Goal: Complete application form: Complete application form

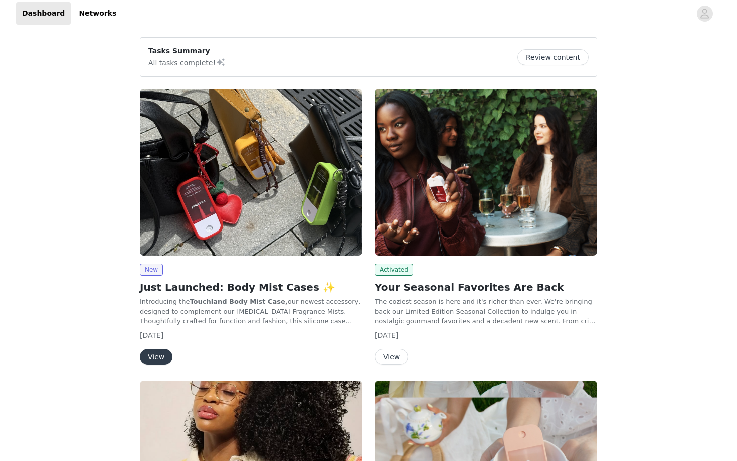
click at [294, 225] on img at bounding box center [251, 172] width 222 height 167
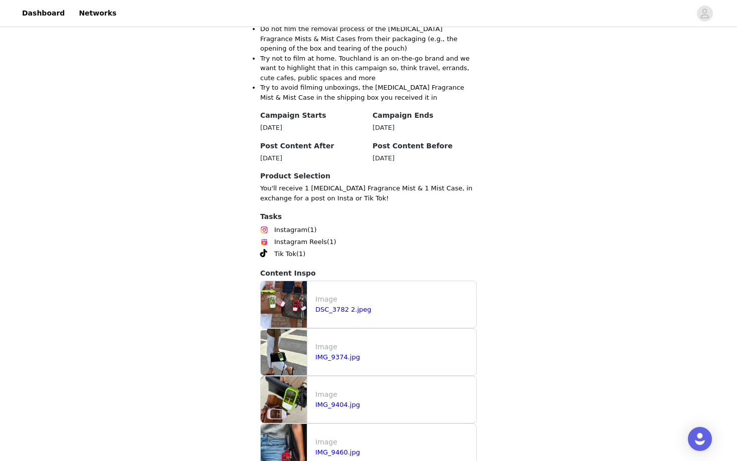
scroll to position [972, 0]
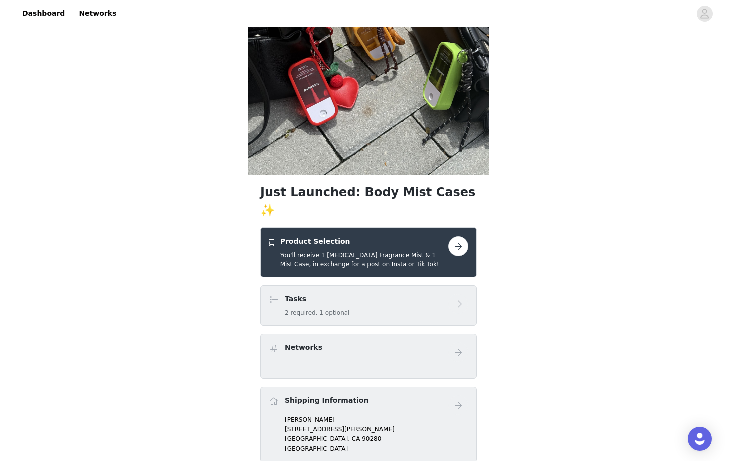
scroll to position [100, 0]
click at [423, 250] on h5 "You'll receive 1 [MEDICAL_DATA] Fragrance Mist & 1 Mist Case, in exchange for a…" at bounding box center [364, 259] width 168 height 18
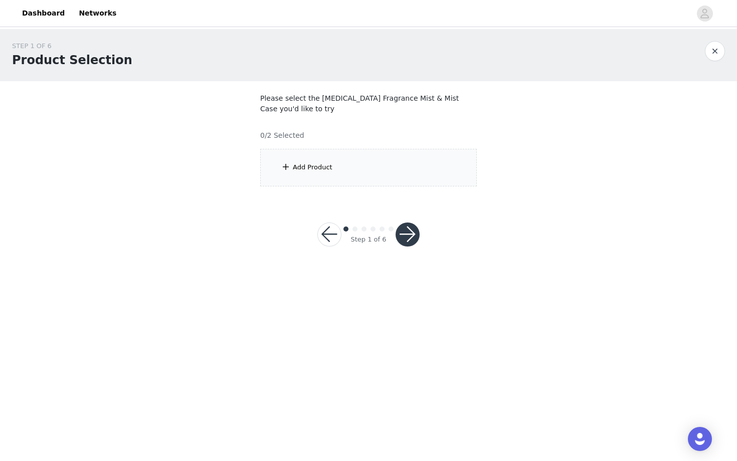
click at [355, 186] on section "Please select the [MEDICAL_DATA] Fragrance Mist & Mist Case you'd like to try 0…" at bounding box center [368, 139] width 241 height 117
click at [354, 182] on div "Add Product" at bounding box center [368, 168] width 216 height 38
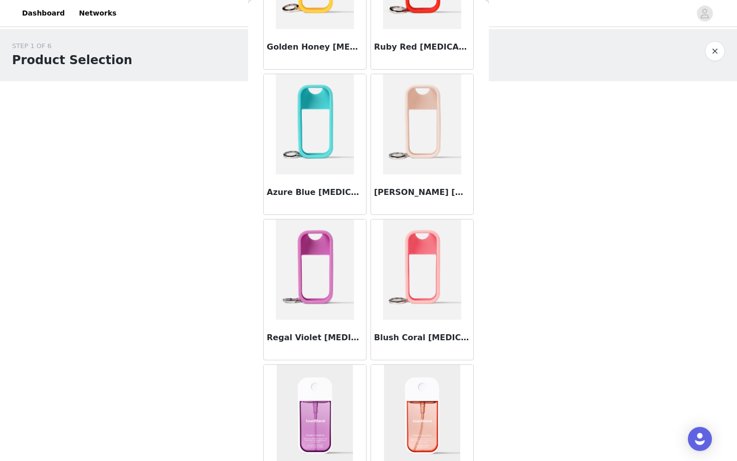
scroll to position [268, 0]
click at [424, 147] on img at bounding box center [422, 124] width 78 height 100
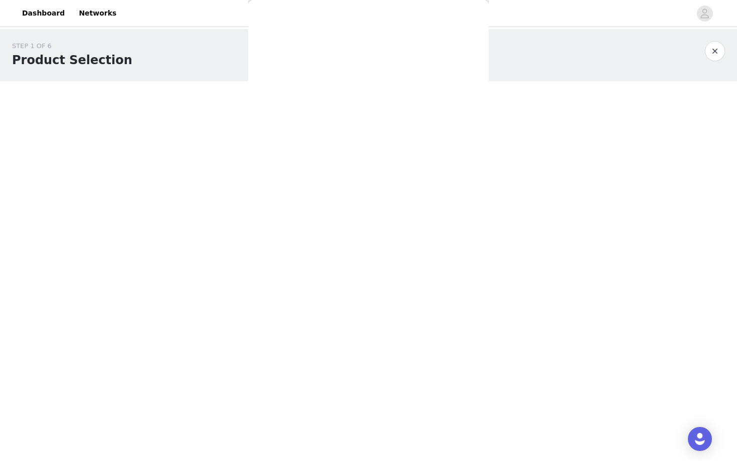
scroll to position [0, 0]
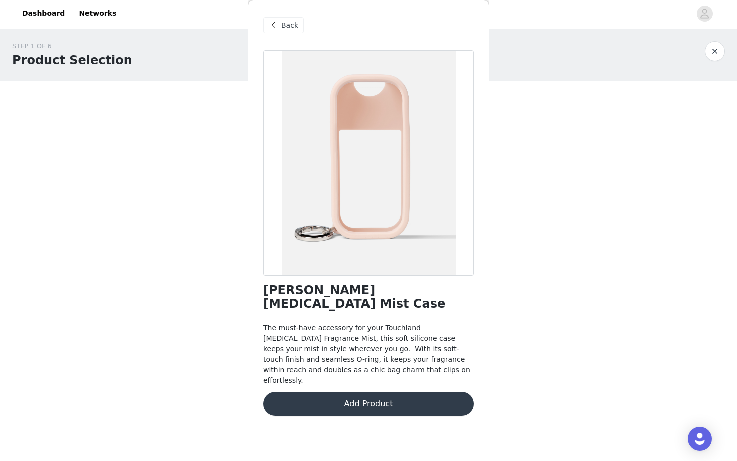
click at [376, 392] on button "Add Product" at bounding box center [368, 404] width 210 height 24
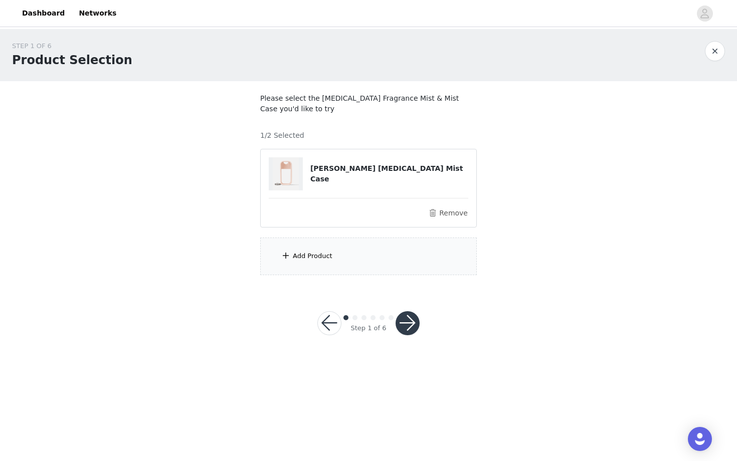
click at [350, 256] on div "Add Product" at bounding box center [368, 257] width 216 height 38
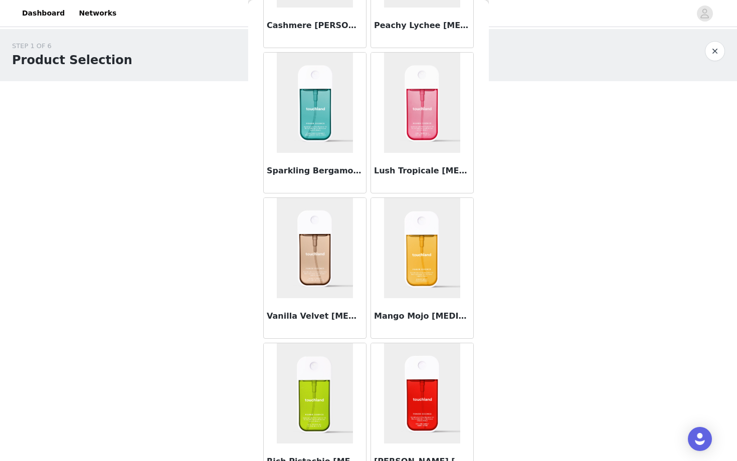
scroll to position [723, 0]
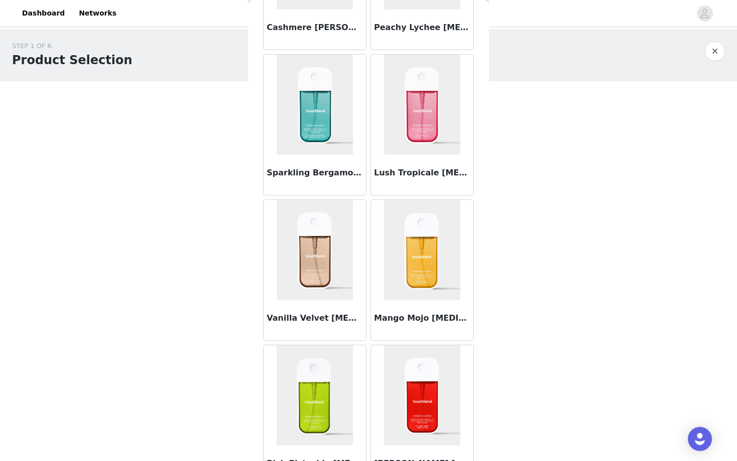
click at [320, 269] on img at bounding box center [315, 250] width 76 height 100
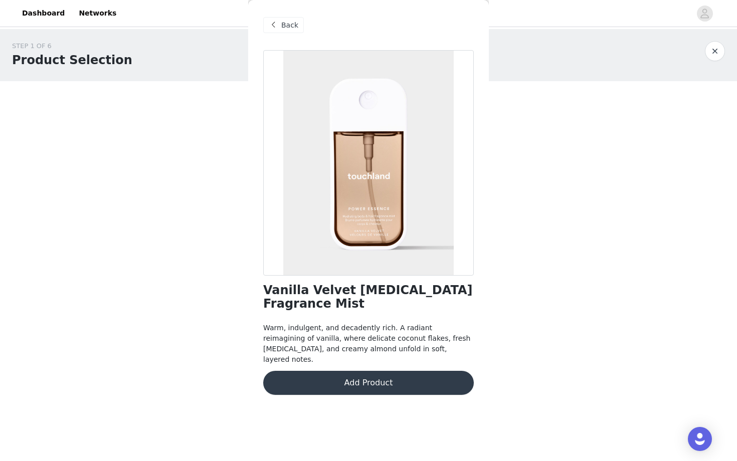
scroll to position [0, 0]
click at [320, 382] on button "Add Product" at bounding box center [368, 383] width 210 height 24
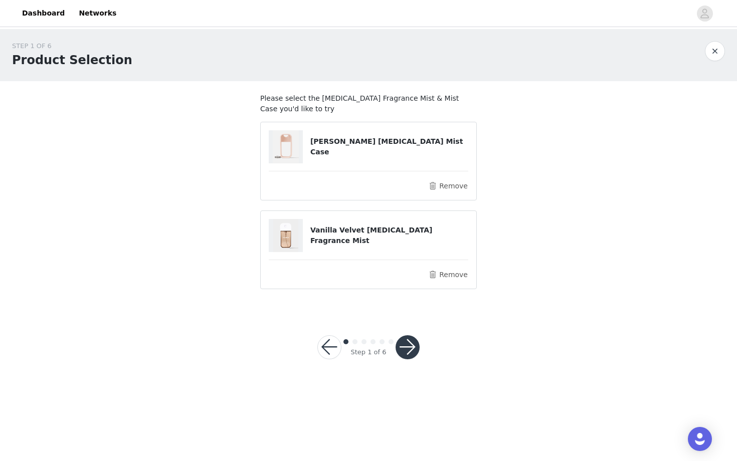
click at [399, 343] on button "button" at bounding box center [407, 347] width 24 height 24
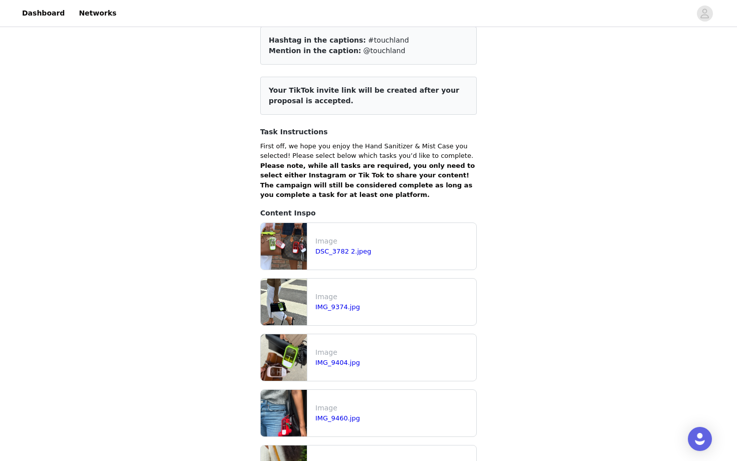
scroll to position [104, 0]
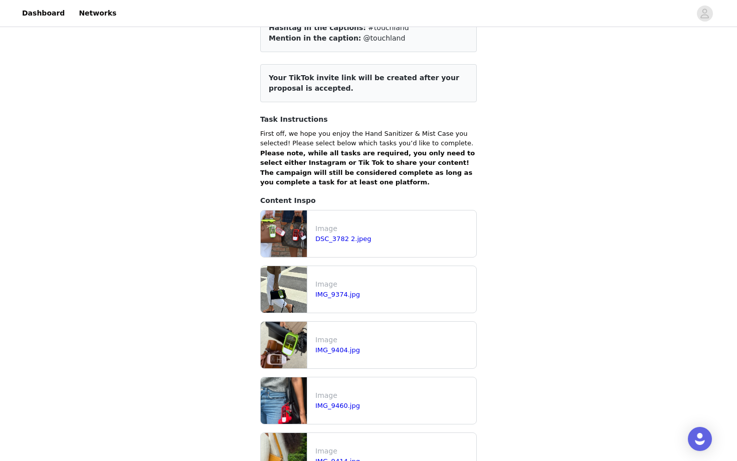
click at [295, 351] on img at bounding box center [284, 345] width 46 height 47
click at [340, 357] on div "Image IMG_9404.jpg" at bounding box center [393, 345] width 165 height 29
click at [337, 355] on div "IMG_9404.jpg" at bounding box center [393, 350] width 157 height 10
click at [334, 352] on link "IMG_9404.jpg" at bounding box center [337, 350] width 45 height 8
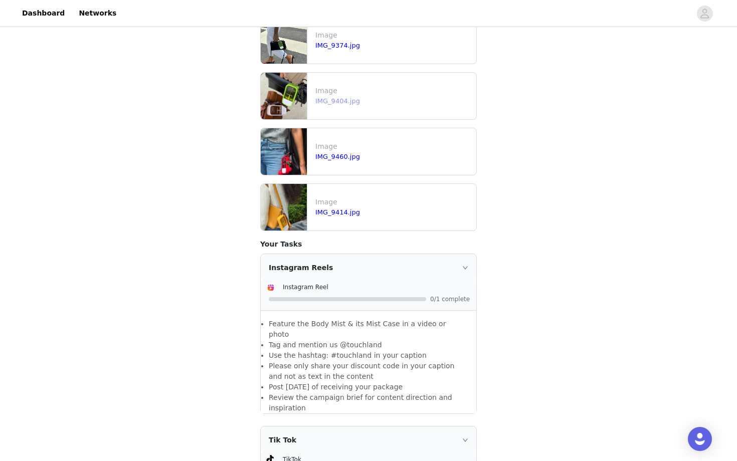
scroll to position [640, 0]
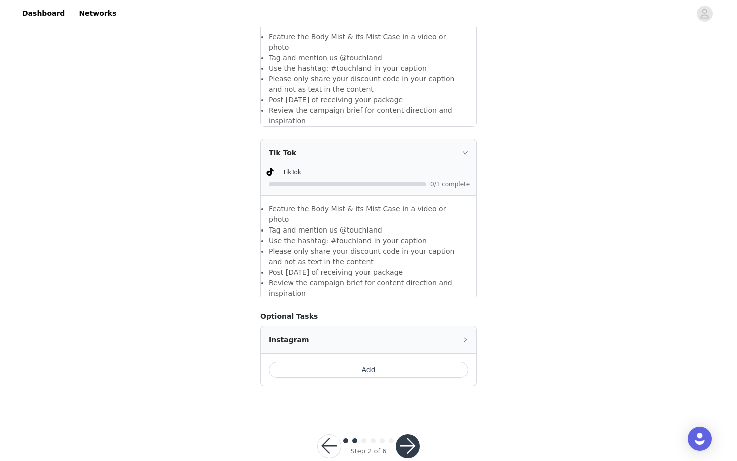
click at [383, 362] on button "Add" at bounding box center [368, 370] width 199 height 16
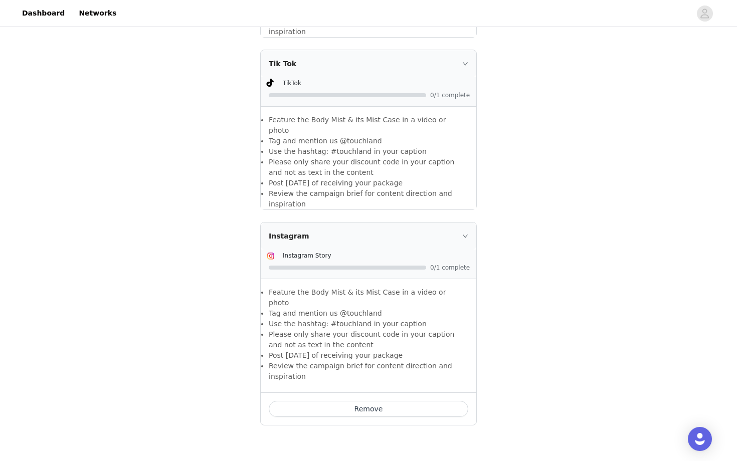
scroll to position [758, 0]
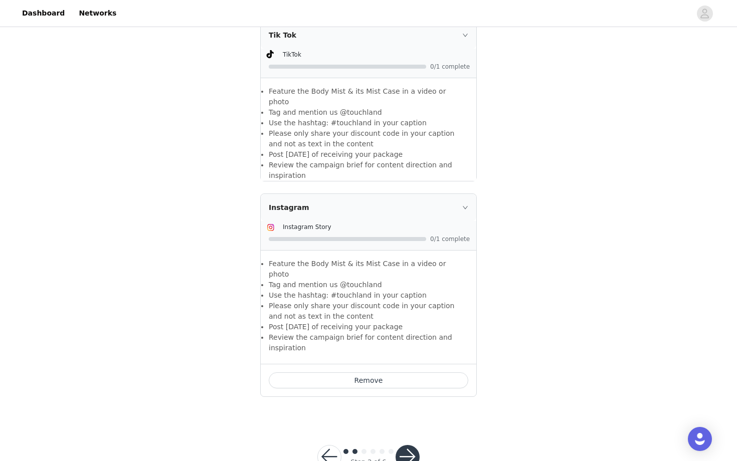
click at [402, 439] on div "Step 2 of 6" at bounding box center [368, 457] width 126 height 48
click at [404, 445] on button "button" at bounding box center [407, 457] width 24 height 24
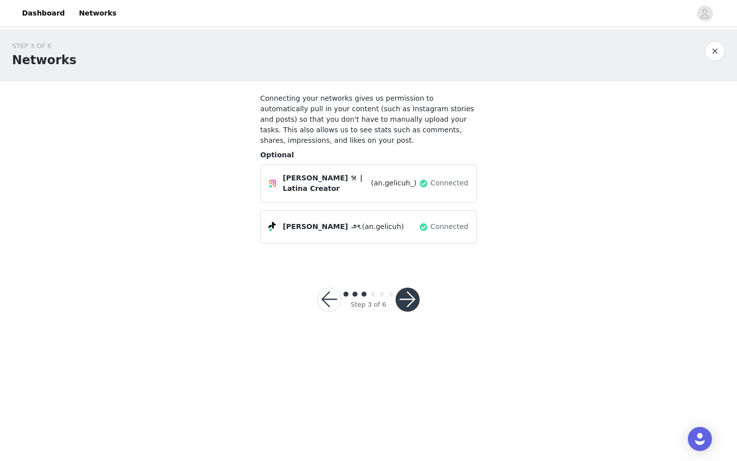
click at [399, 184] on span "(an.gelicuh_)" at bounding box center [394, 183] width 46 height 11
click at [269, 179] on img at bounding box center [273, 183] width 8 height 8
click at [276, 186] on div "[PERSON_NAME] 𐙚 | Latina Creator (an.gelicuh_) Connected" at bounding box center [368, 183] width 199 height 21
click at [430, 183] on div "Connected" at bounding box center [443, 183] width 50 height 16
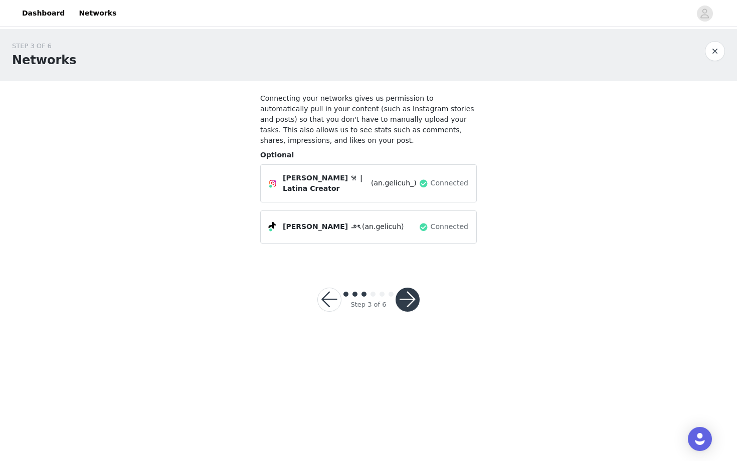
click at [430, 183] on div "Connected" at bounding box center [443, 183] width 50 height 16
click at [292, 181] on span "[PERSON_NAME] 𐙚 | Latina Creator" at bounding box center [326, 183] width 86 height 21
click at [270, 186] on icon at bounding box center [271, 187] width 6 height 6
click at [286, 187] on div "[PERSON_NAME] 𐙚 | Latina Creator (an.gelicuh_) Connected" at bounding box center [368, 183] width 199 height 21
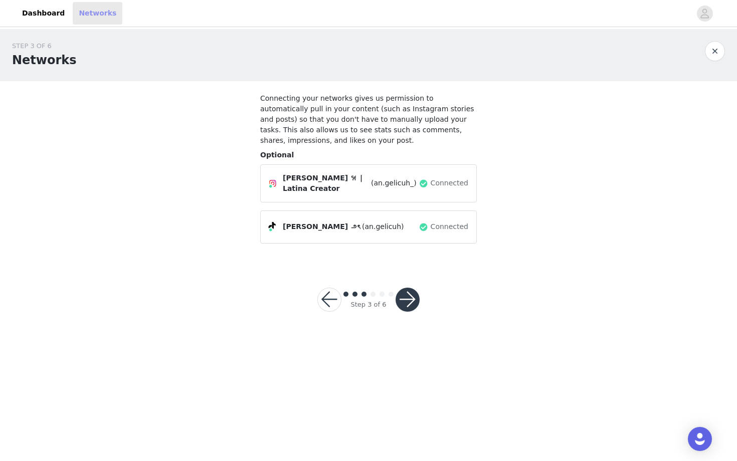
click at [93, 13] on link "Networks" at bounding box center [98, 13] width 50 height 23
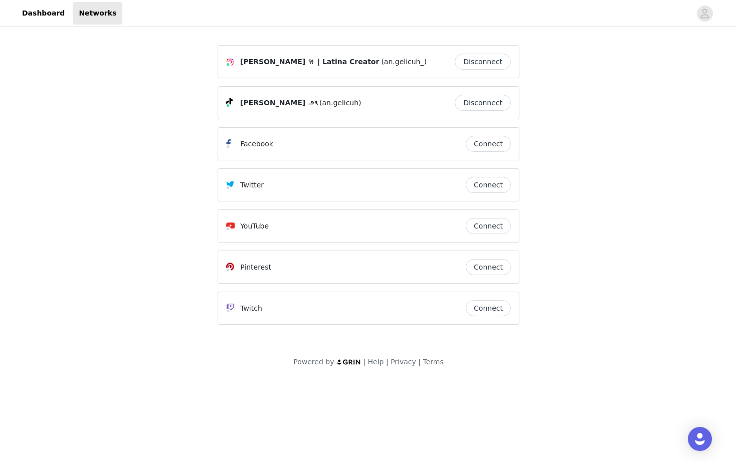
click at [486, 64] on button "Disconnect" at bounding box center [483, 62] width 56 height 16
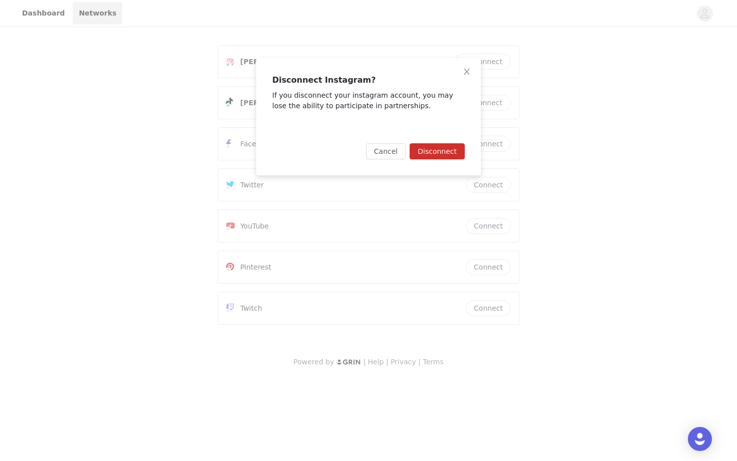
click at [442, 151] on button "Disconnect" at bounding box center [436, 151] width 55 height 16
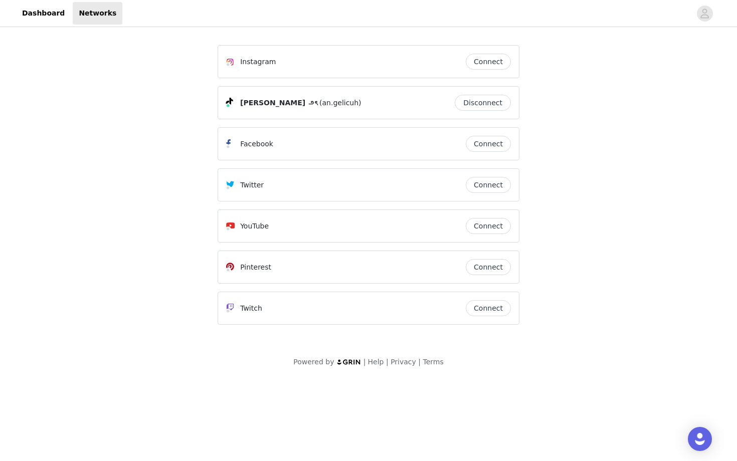
click at [496, 69] on button "Connect" at bounding box center [488, 62] width 45 height 16
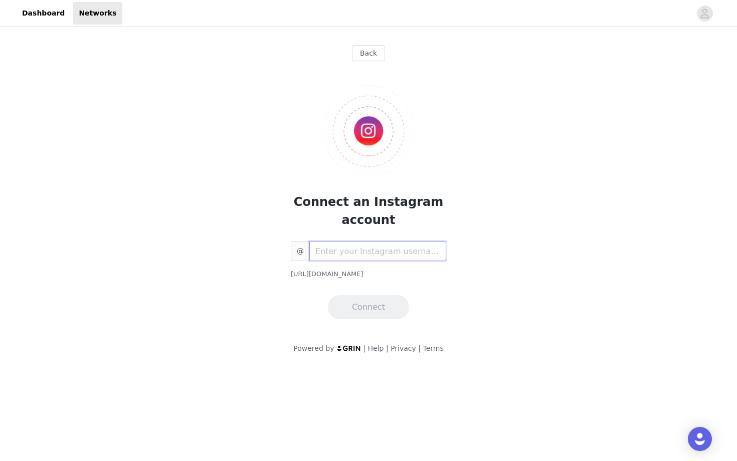
click at [339, 249] on input "text" at bounding box center [377, 251] width 137 height 20
type input "angelicuhxbeauty"
click at [356, 298] on button "Connect" at bounding box center [368, 307] width 81 height 24
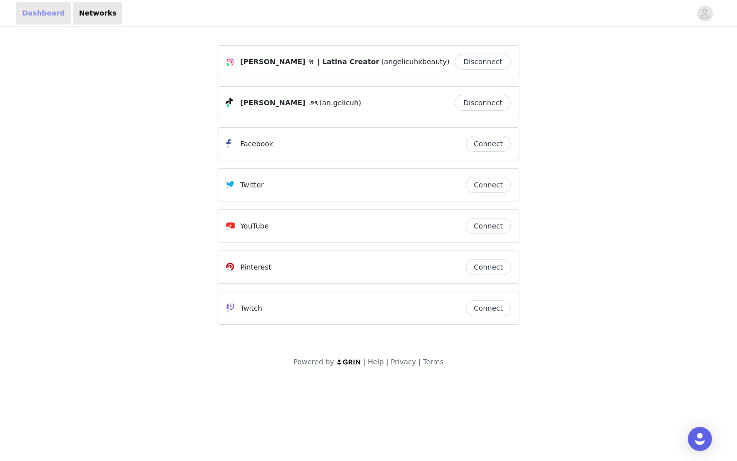
click at [43, 12] on link "Dashboard" at bounding box center [43, 13] width 55 height 23
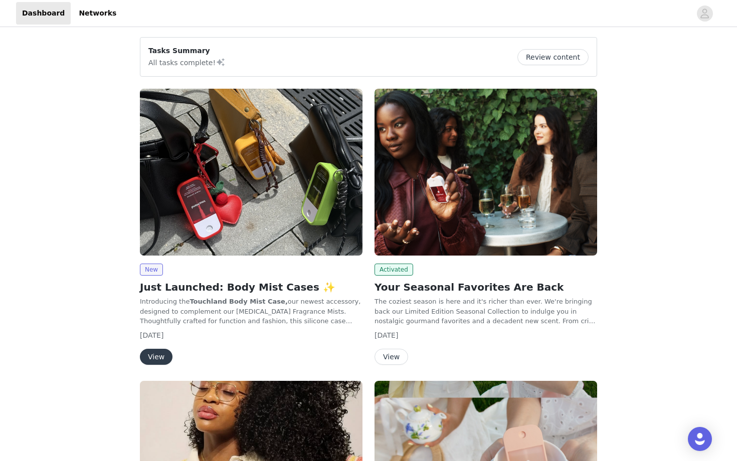
click at [256, 182] on img at bounding box center [251, 172] width 222 height 167
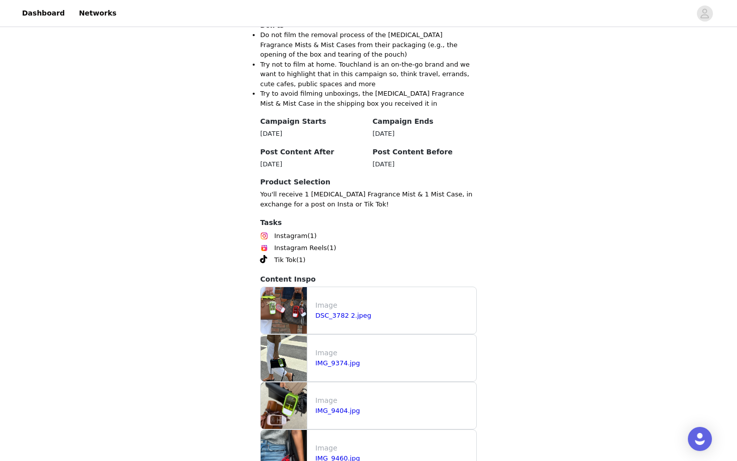
scroll to position [972, 0]
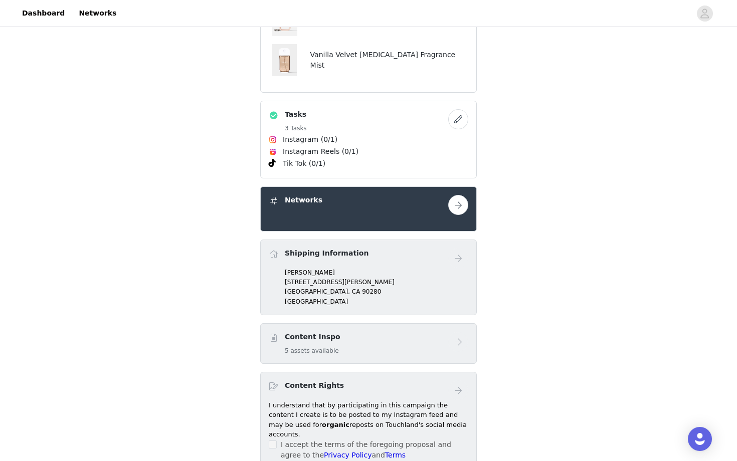
scroll to position [372, 0]
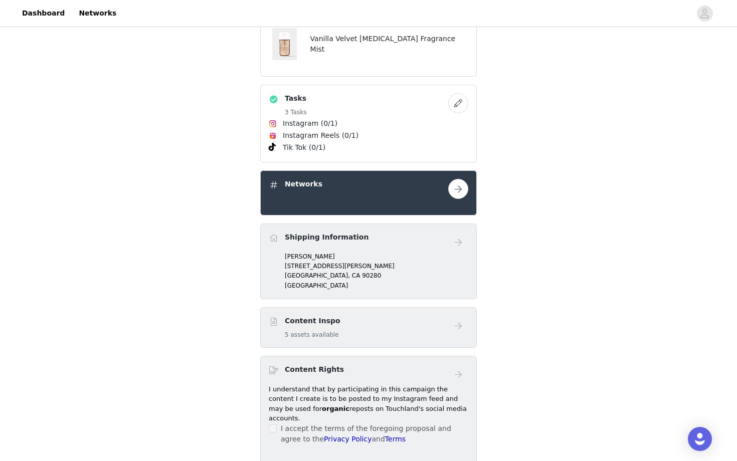
click at [450, 179] on button "button" at bounding box center [458, 189] width 20 height 20
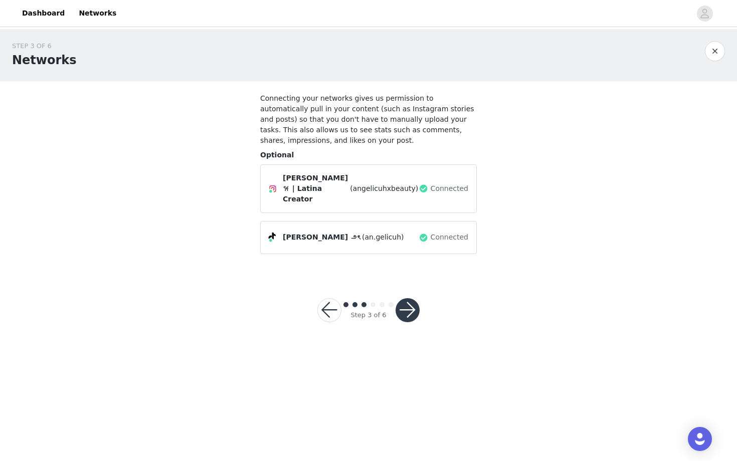
click at [409, 303] on button "button" at bounding box center [407, 310] width 24 height 24
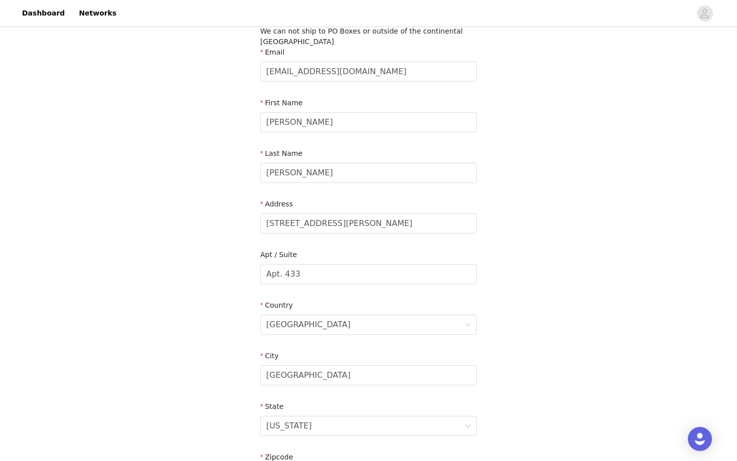
scroll to position [233, 0]
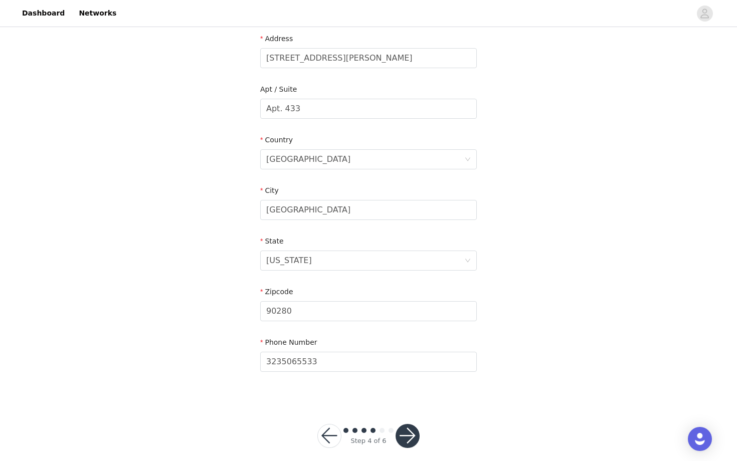
click at [408, 424] on button "button" at bounding box center [407, 436] width 24 height 24
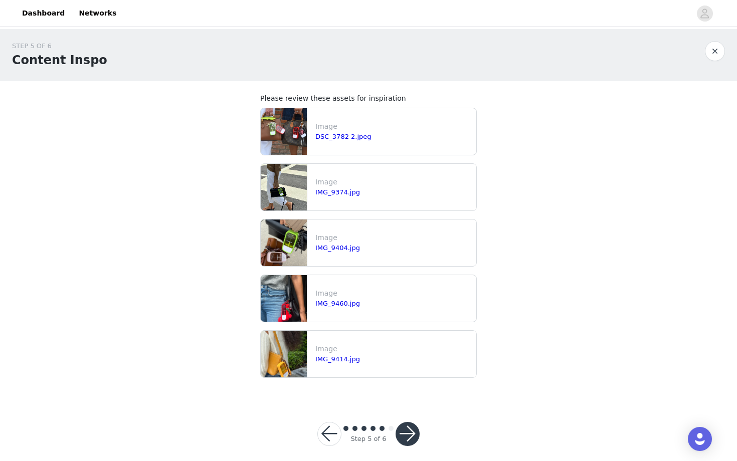
scroll to position [9, 0]
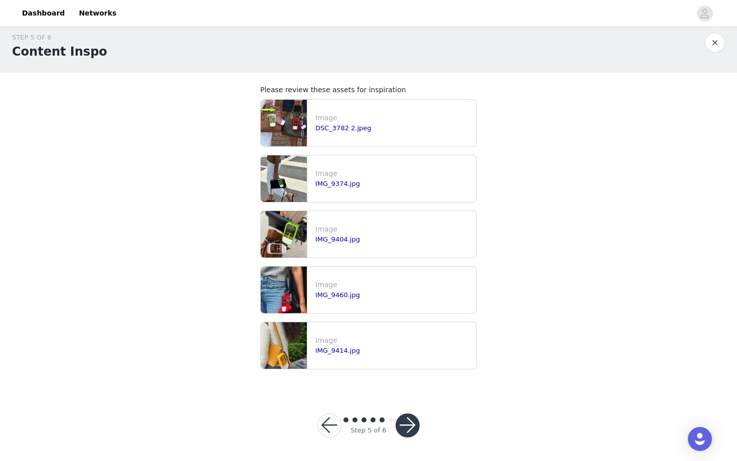
click at [417, 418] on div at bounding box center [407, 425] width 24 height 24
click at [416, 419] on button "button" at bounding box center [407, 425] width 24 height 24
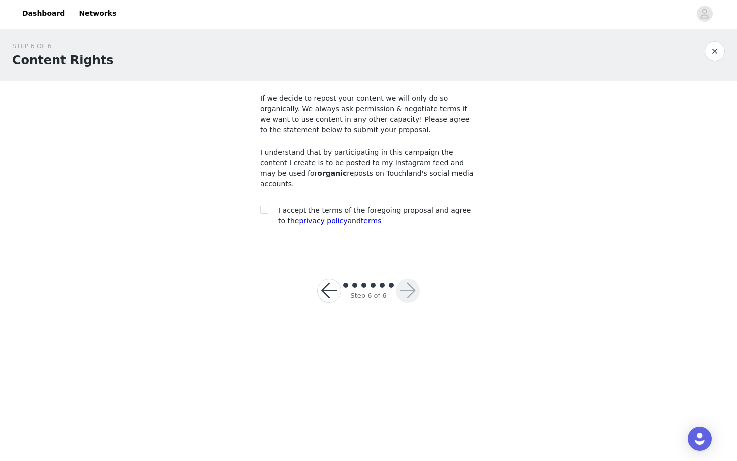
click at [265, 205] on div "I accept the terms of the foregoing proposal and agree to the privacy policy an…" at bounding box center [368, 215] width 216 height 21
click at [267, 206] on input "checkbox" at bounding box center [263, 209] width 7 height 7
checkbox input "true"
click at [411, 287] on button "button" at bounding box center [407, 291] width 24 height 24
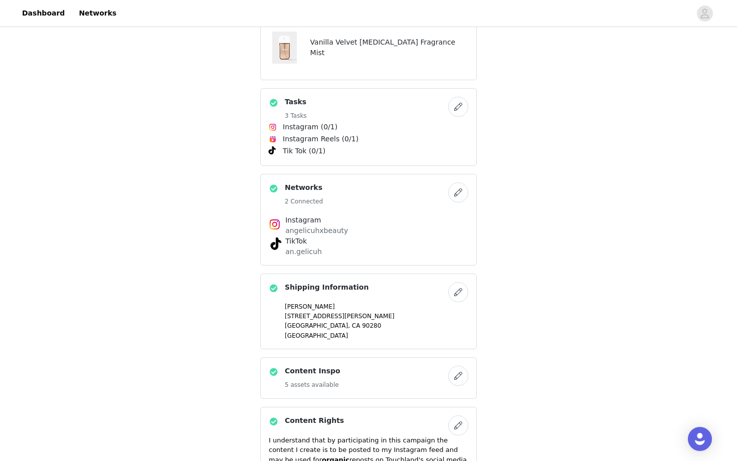
scroll to position [485, 0]
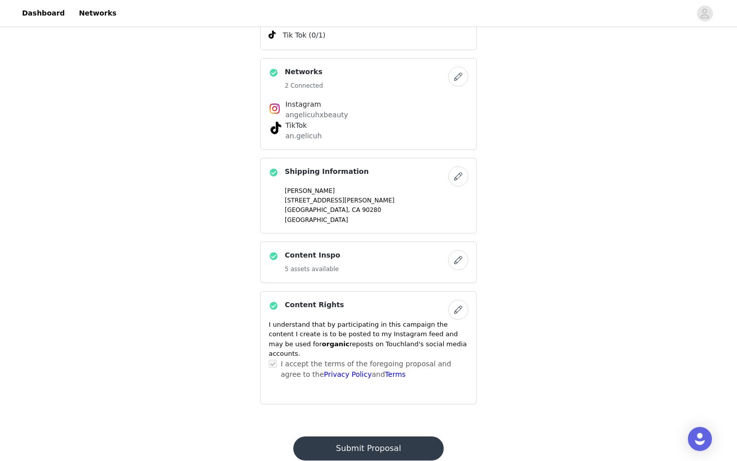
click at [382, 436] on button "Submit Proposal" at bounding box center [368, 448] width 150 height 24
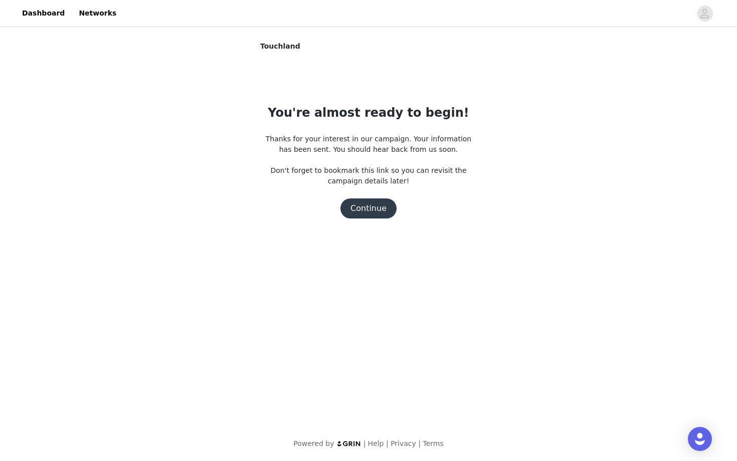
scroll to position [0, 0]
click at [363, 209] on button "Continue" at bounding box center [368, 208] width 56 height 20
